Goal: Task Accomplishment & Management: Use online tool/utility

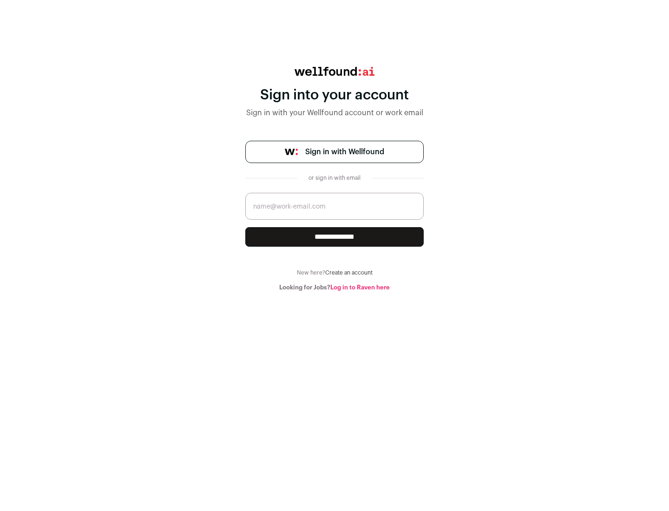
click at [344, 152] on span "Sign in with Wellfound" at bounding box center [344, 151] width 79 height 11
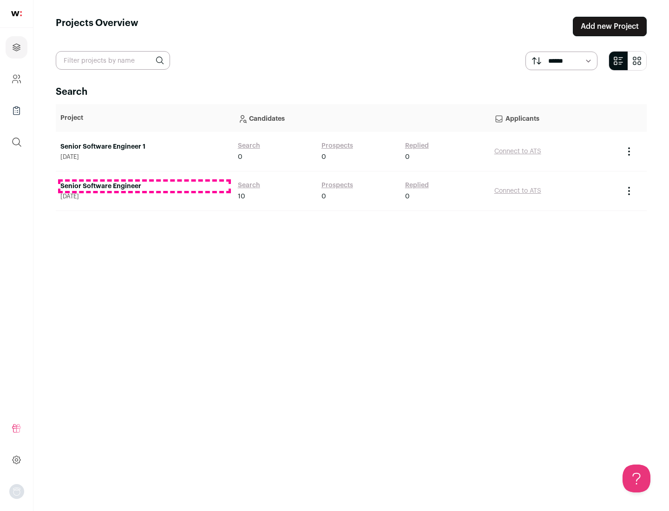
click at [144, 186] on link "Senior Software Engineer" at bounding box center [144, 186] width 168 height 9
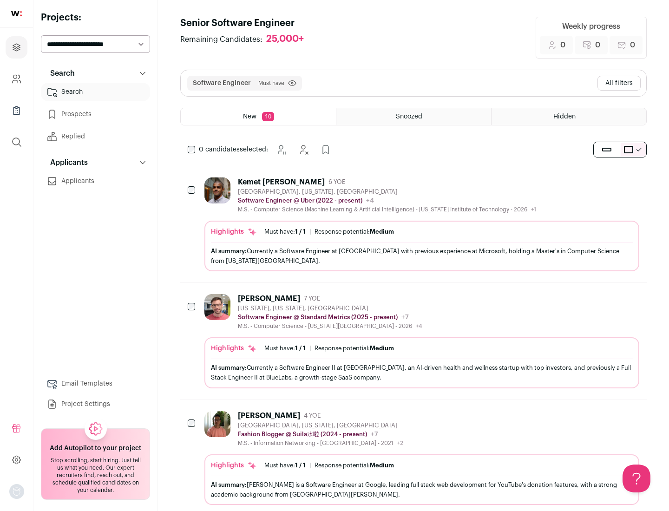
click at [414, 224] on div "Highlights Must have: 1 / 1 How many must haves have been fulfilled? | Response…" at bounding box center [421, 246] width 435 height 51
